Goal: Task Accomplishment & Management: Use online tool/utility

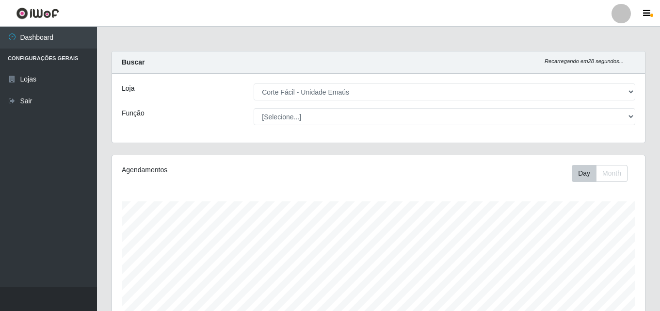
select select "201"
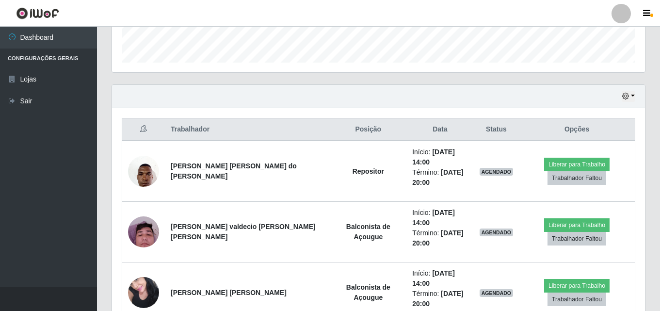
scroll to position [291, 0]
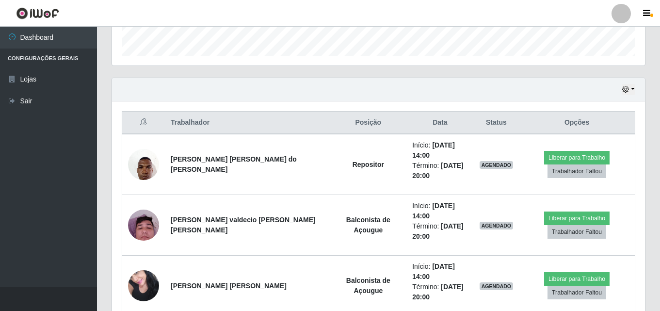
click at [630, 97] on div "Hoje 1 dia 3 dias 1 Semana Não encerrados" at bounding box center [378, 89] width 533 height 23
click at [633, 88] on button "button" at bounding box center [629, 89] width 14 height 11
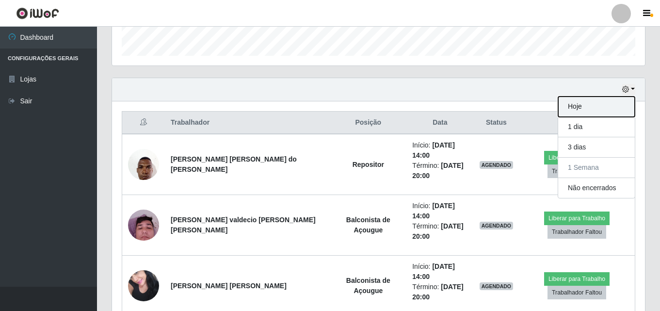
click at [592, 102] on button "Hoje" at bounding box center [596, 107] width 77 height 20
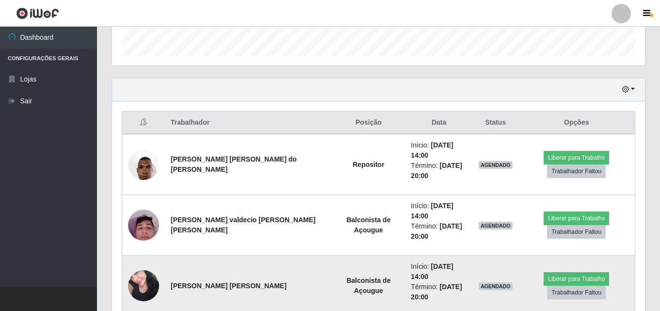
click at [137, 265] on img at bounding box center [143, 285] width 31 height 41
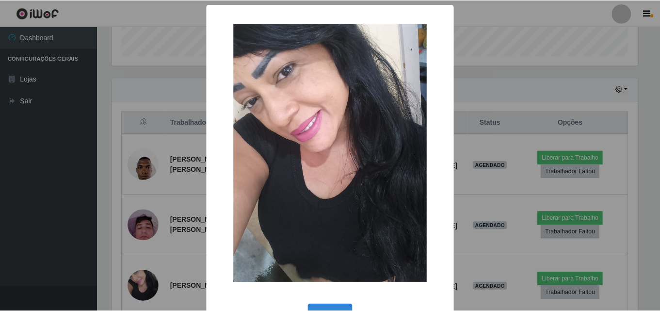
scroll to position [33, 0]
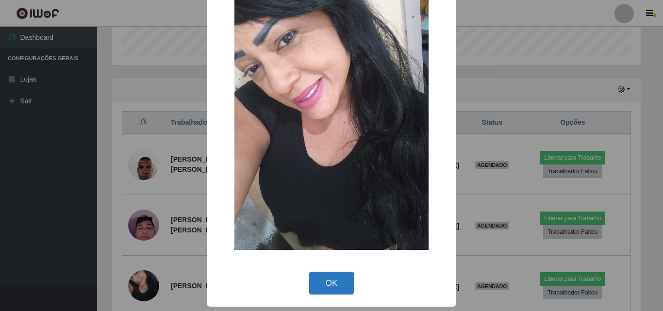
click at [323, 282] on button "OK" at bounding box center [331, 283] width 45 height 23
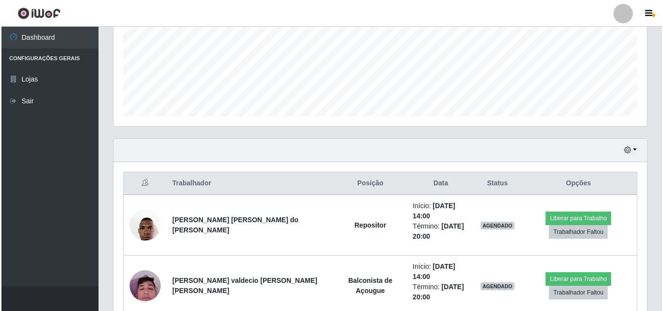
scroll to position [291, 0]
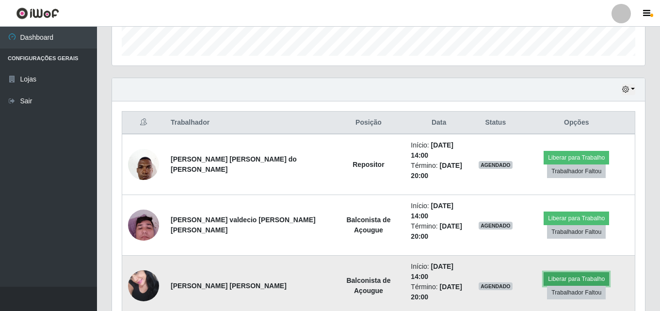
click at [570, 272] on button "Liberar para Trabalho" at bounding box center [576, 279] width 65 height 14
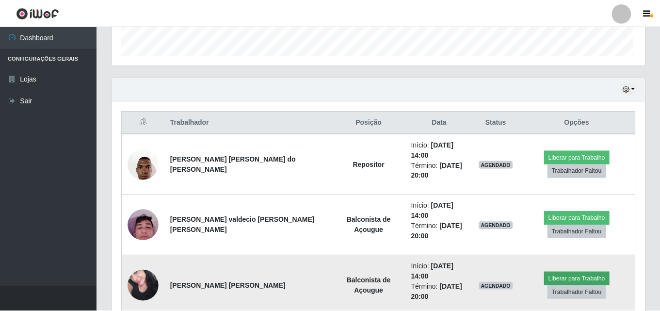
scroll to position [201, 528]
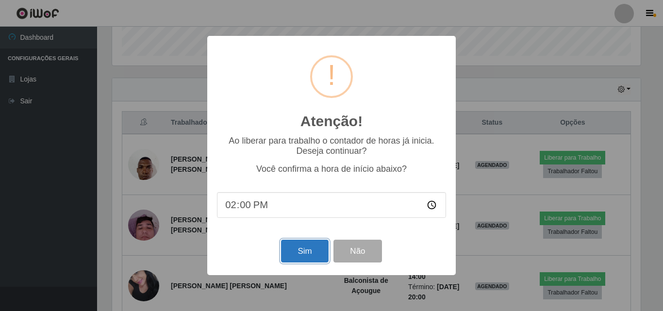
click at [311, 250] on button "Sim" at bounding box center [304, 251] width 47 height 23
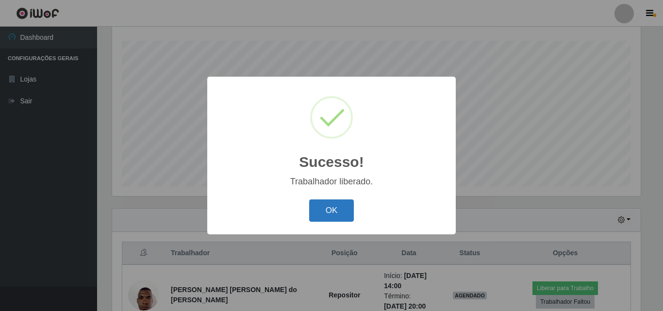
click at [341, 208] on button "OK" at bounding box center [331, 210] width 45 height 23
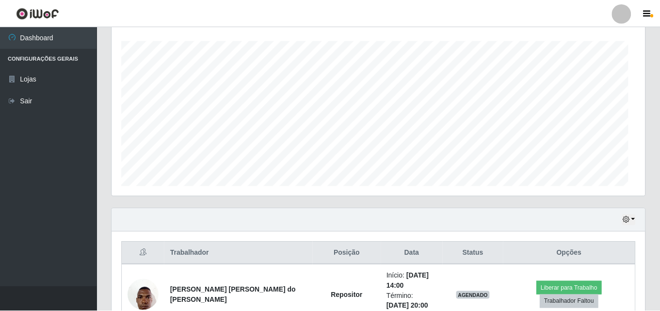
scroll to position [201, 533]
click at [428, 218] on div "Hoje 1 dia 3 dias 1 Semana Não encerrados" at bounding box center [378, 220] width 533 height 23
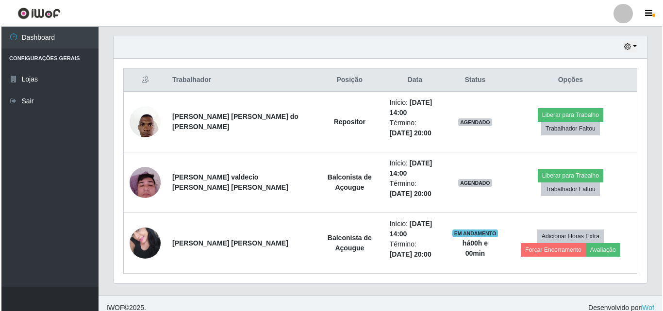
scroll to position [343, 0]
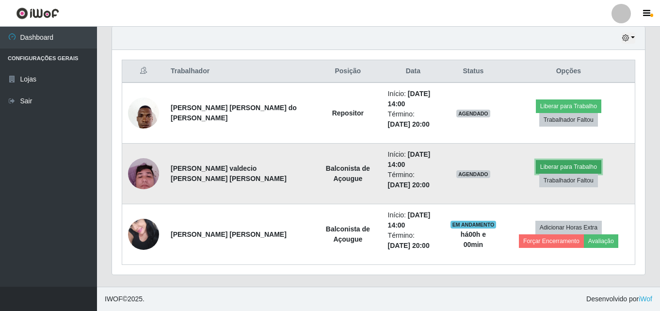
click at [536, 174] on button "Liberar para Trabalho" at bounding box center [568, 167] width 65 height 14
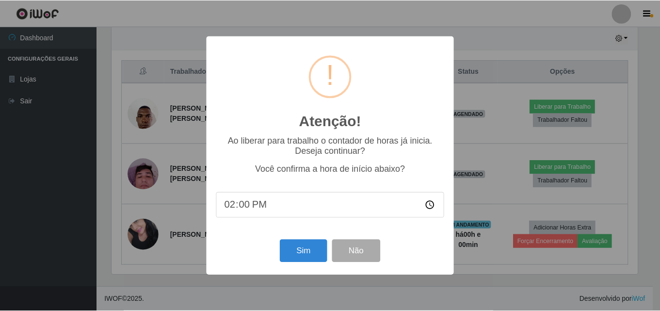
scroll to position [201, 528]
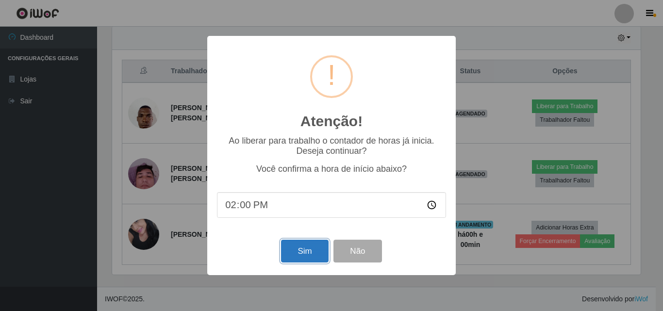
click at [288, 259] on button "Sim" at bounding box center [304, 251] width 47 height 23
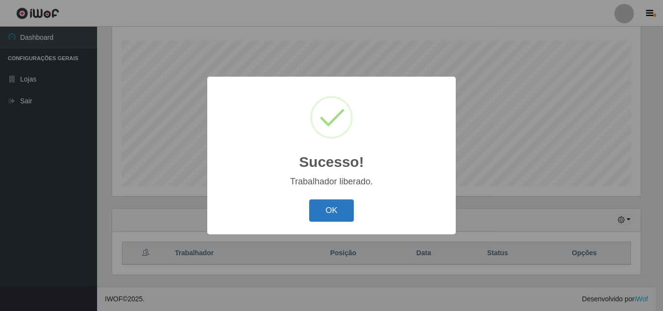
click at [332, 208] on button "OK" at bounding box center [331, 210] width 45 height 23
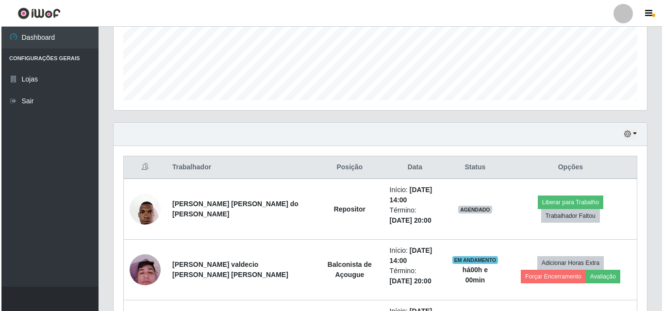
scroll to position [258, 0]
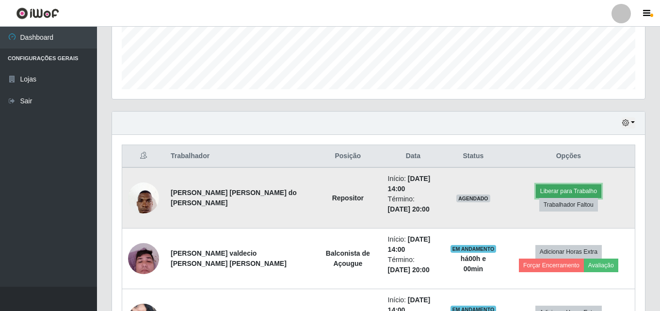
click at [536, 198] on button "Liberar para Trabalho" at bounding box center [568, 191] width 65 height 14
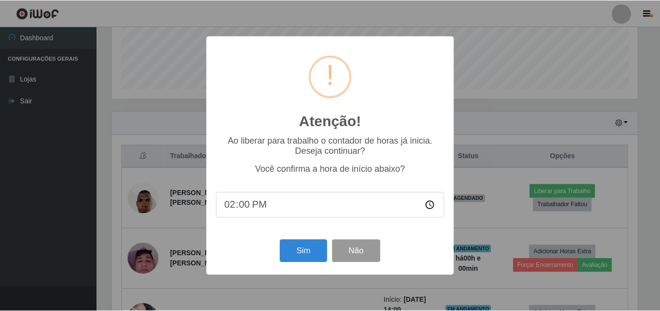
scroll to position [201, 528]
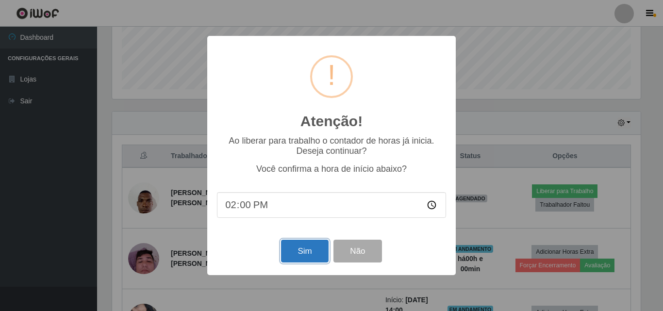
click at [300, 253] on button "Sim" at bounding box center [304, 251] width 47 height 23
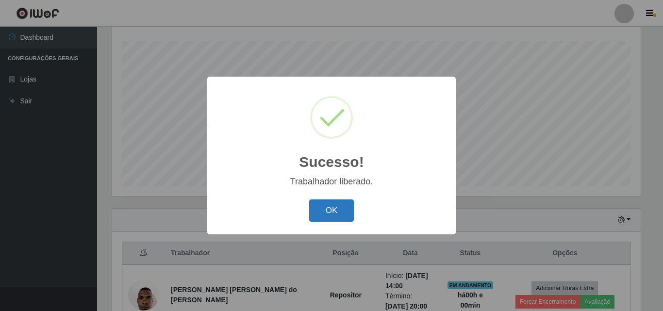
click at [331, 214] on button "OK" at bounding box center [331, 210] width 45 height 23
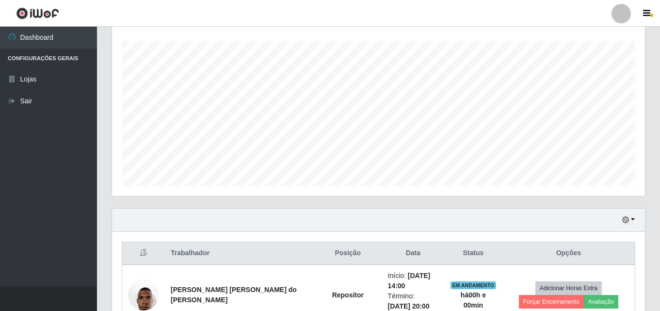
scroll to position [201, 533]
